Goal: Task Accomplishment & Management: Manage account settings

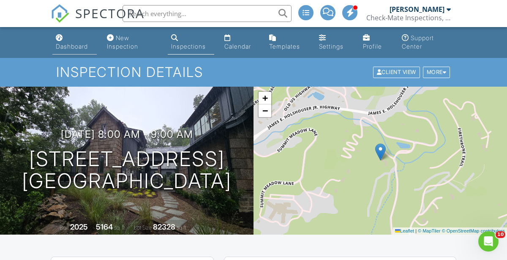
click at [65, 46] on div "Dashboard" at bounding box center [72, 46] width 32 height 7
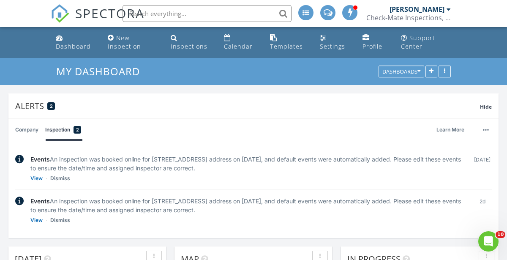
click at [65, 46] on div "Dashboard" at bounding box center [73, 46] width 35 height 8
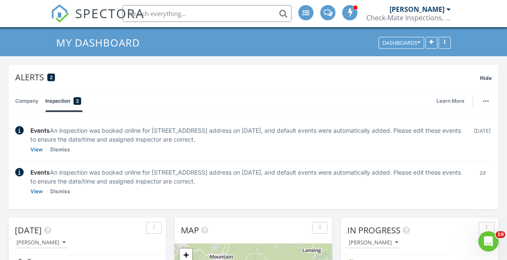
scroll to position [42, 0]
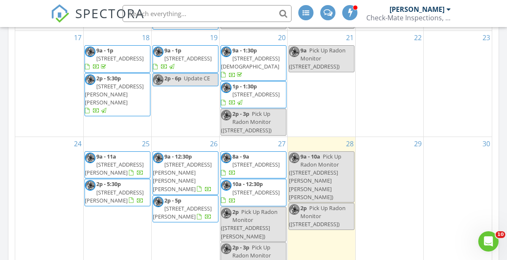
scroll to position [200, 0]
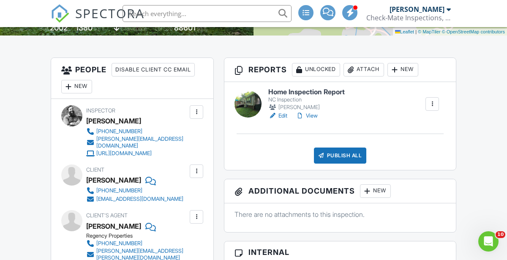
scroll to position [199, 0]
click at [282, 117] on link "Edit" at bounding box center [277, 116] width 19 height 8
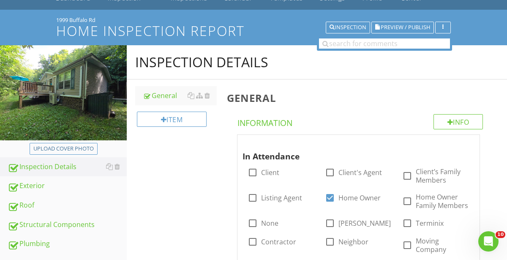
scroll to position [47, 0]
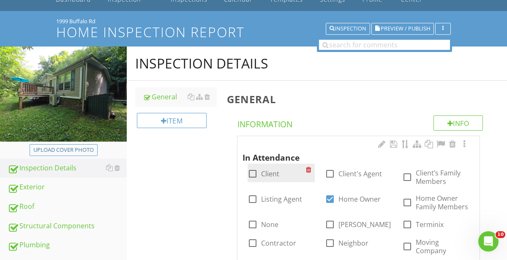
click at [253, 173] on div at bounding box center [253, 174] width 14 height 14
checkbox input "true"
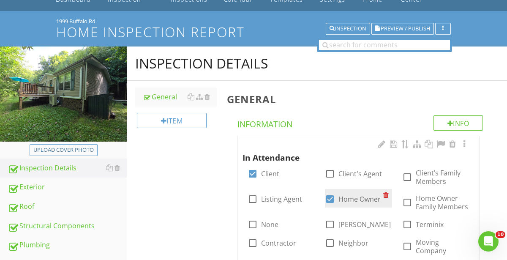
click at [329, 195] on div at bounding box center [330, 199] width 14 height 14
checkbox input "false"
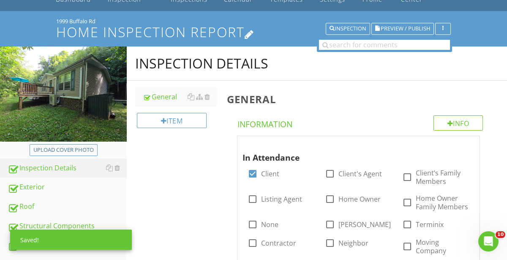
click at [393, 34] on h1 "Home Inspection Report" at bounding box center [253, 32] width 395 height 15
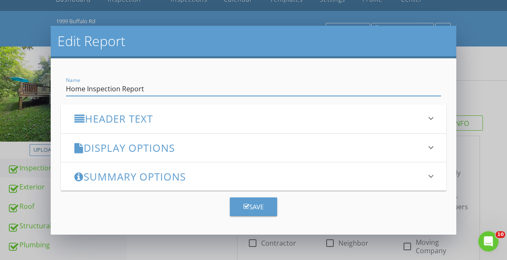
click at [499, 63] on div "Edit Report Name Home Inspection Report Header Text keyboard_arrow_down Full Re…" at bounding box center [253, 130] width 507 height 260
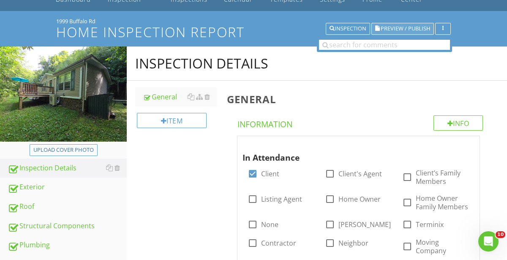
click at [401, 28] on span "Preview / Publish" at bounding box center [405, 28] width 49 height 5
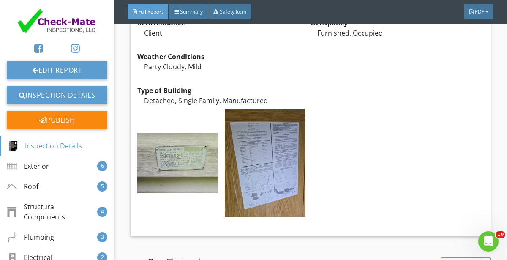
scroll to position [1085, 0]
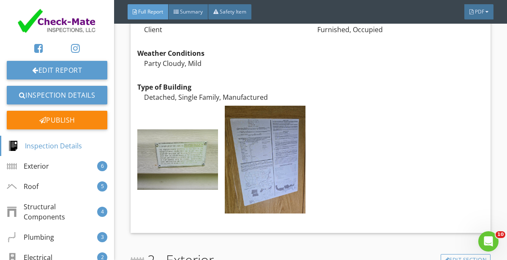
click at [364, 115] on div at bounding box center [309, 160] width 351 height 117
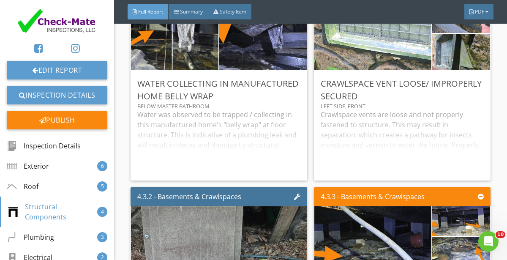
scroll to position [5806, 0]
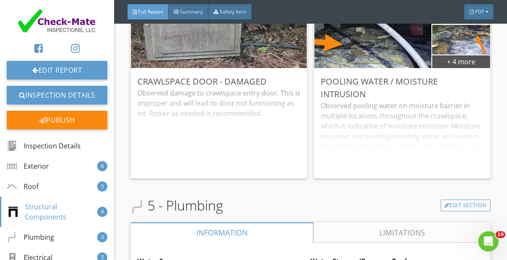
click at [310, 155] on div "4.3.2 - Basements & Crawlspaces Crawlspace Door - Damaged Observed damage to cr…" at bounding box center [221, 77] width 180 height 210
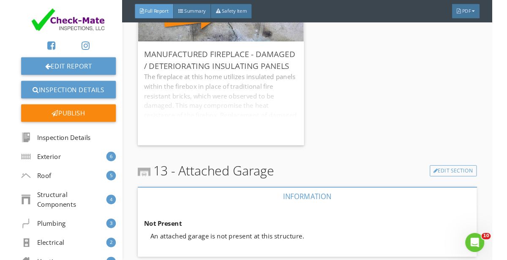
scroll to position [15594, 0]
